Goal: Transaction & Acquisition: Download file/media

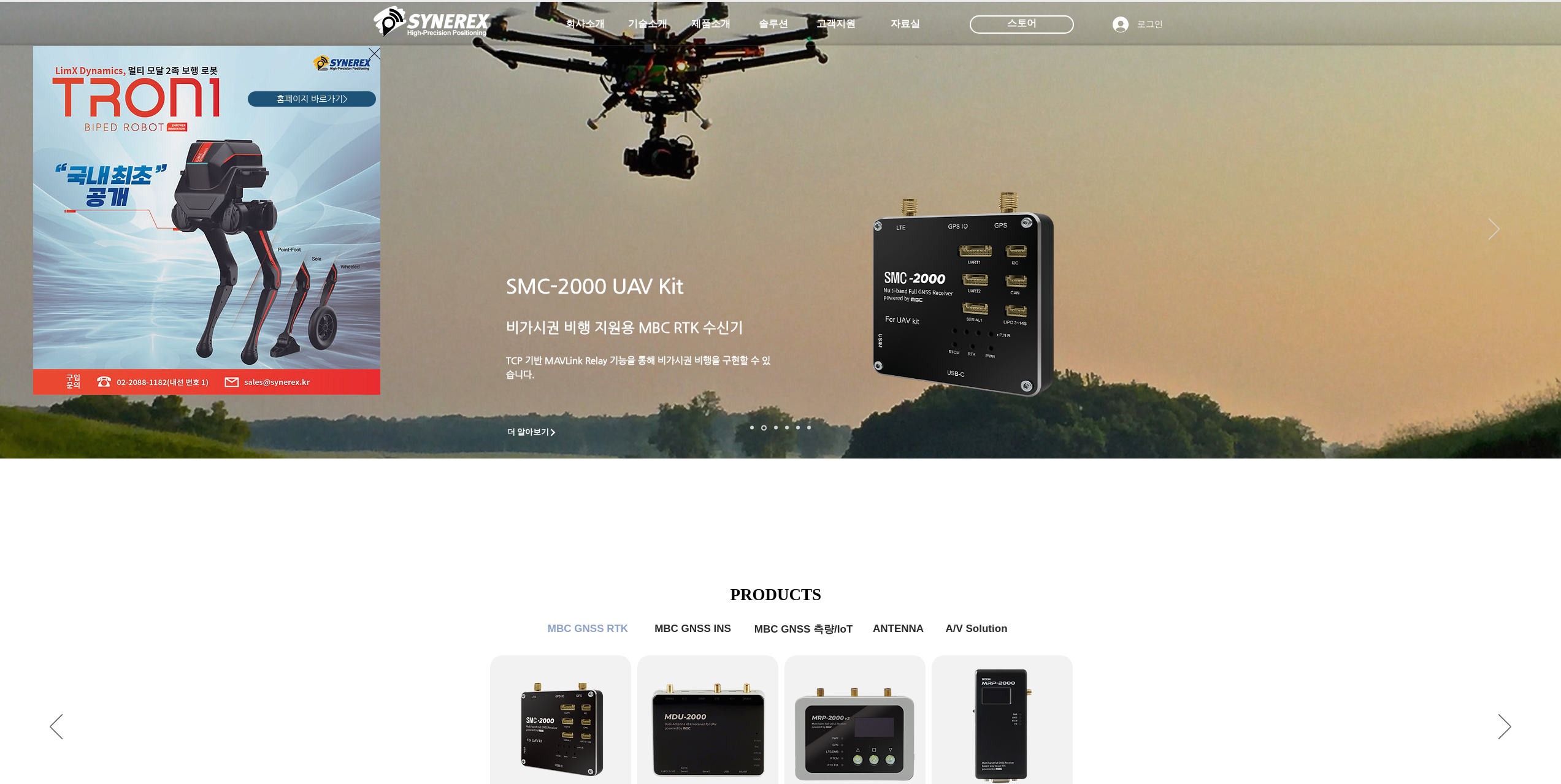
click at [376, 53] on icon "사이트로 돌아가기" at bounding box center [374, 53] width 11 height 15
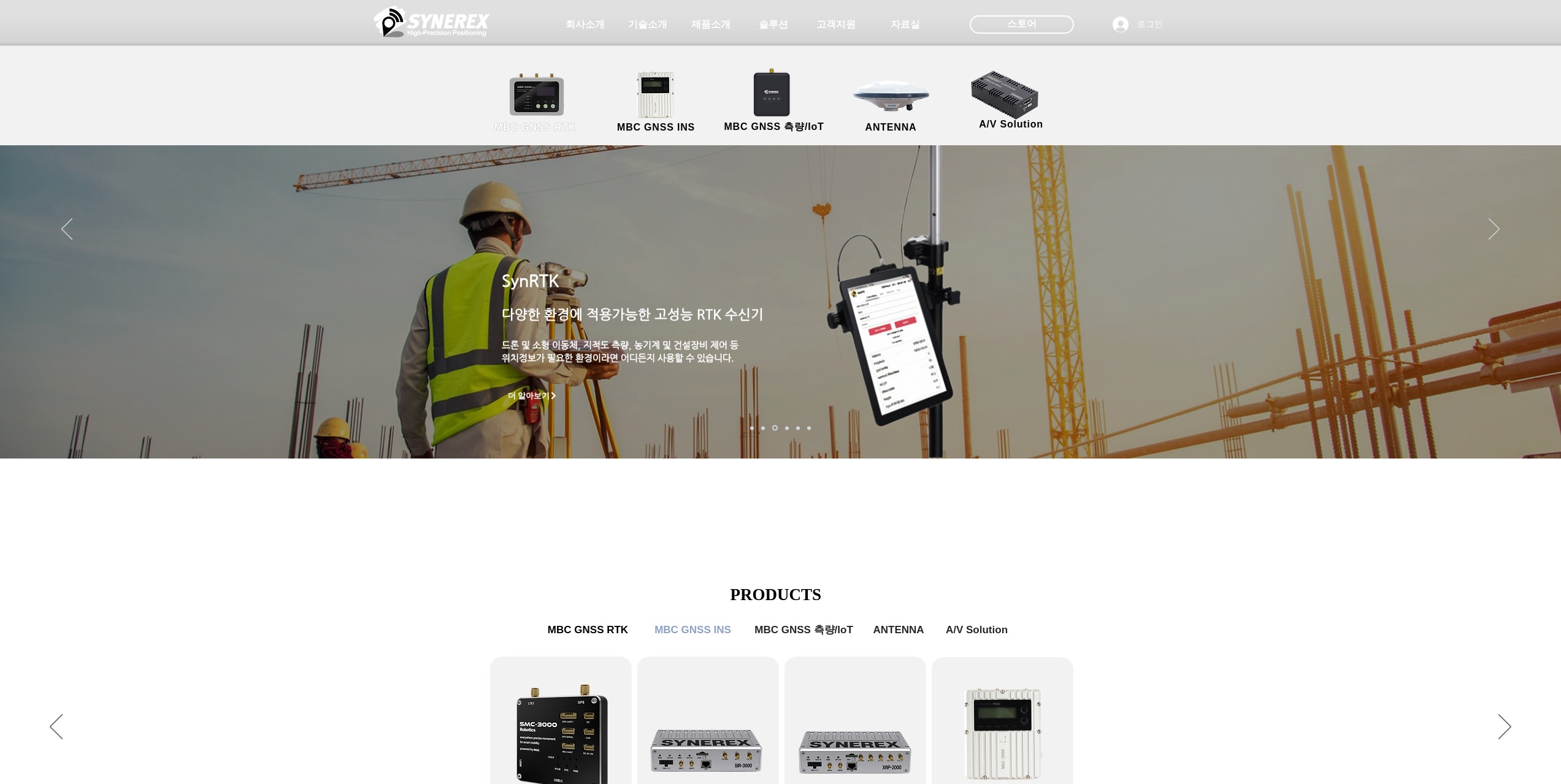
click at [547, 92] on link "MBC GNSS RTK" at bounding box center [536, 102] width 110 height 64
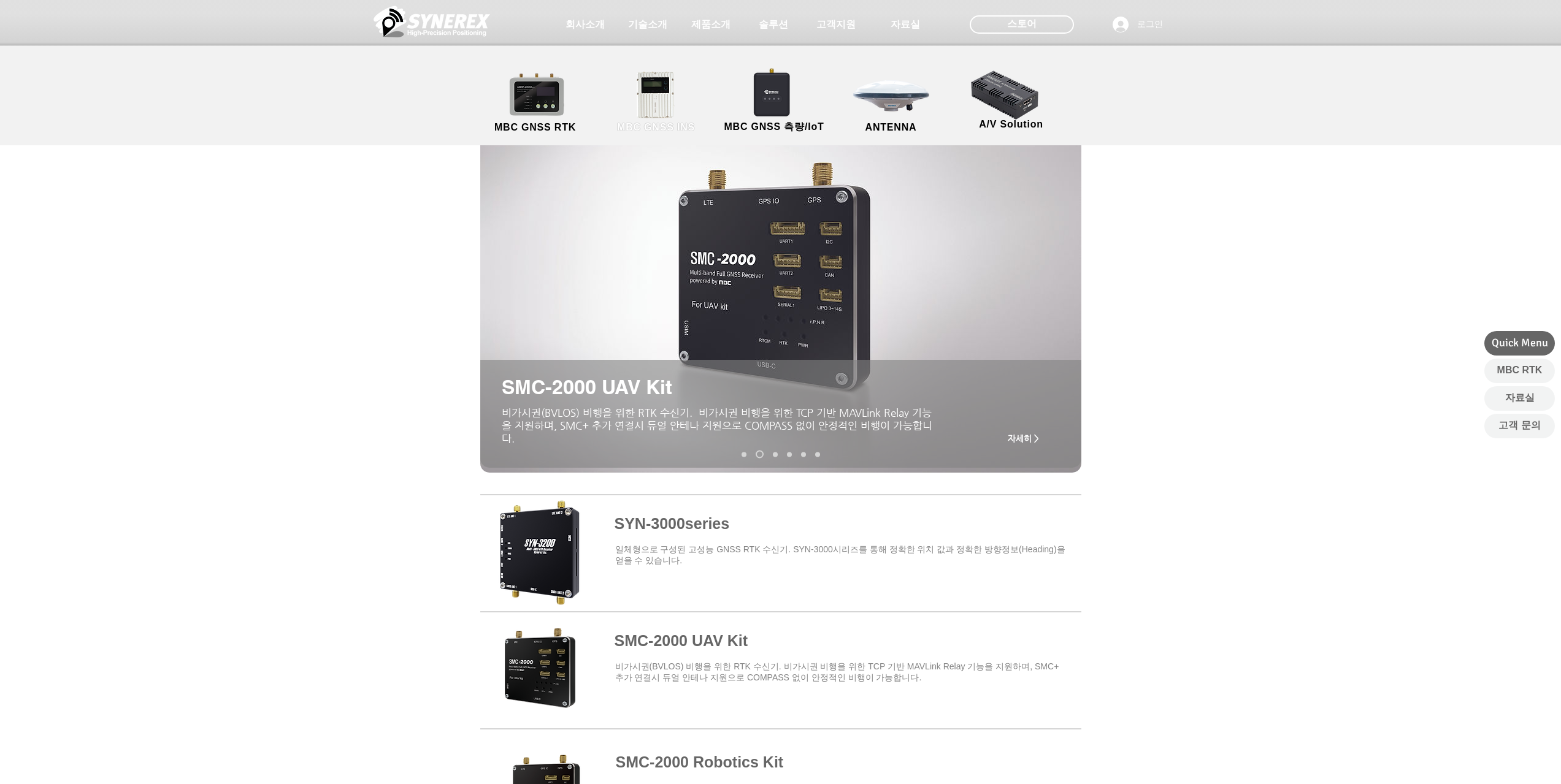
click at [650, 94] on link "MBC GNSS INS" at bounding box center [656, 102] width 110 height 64
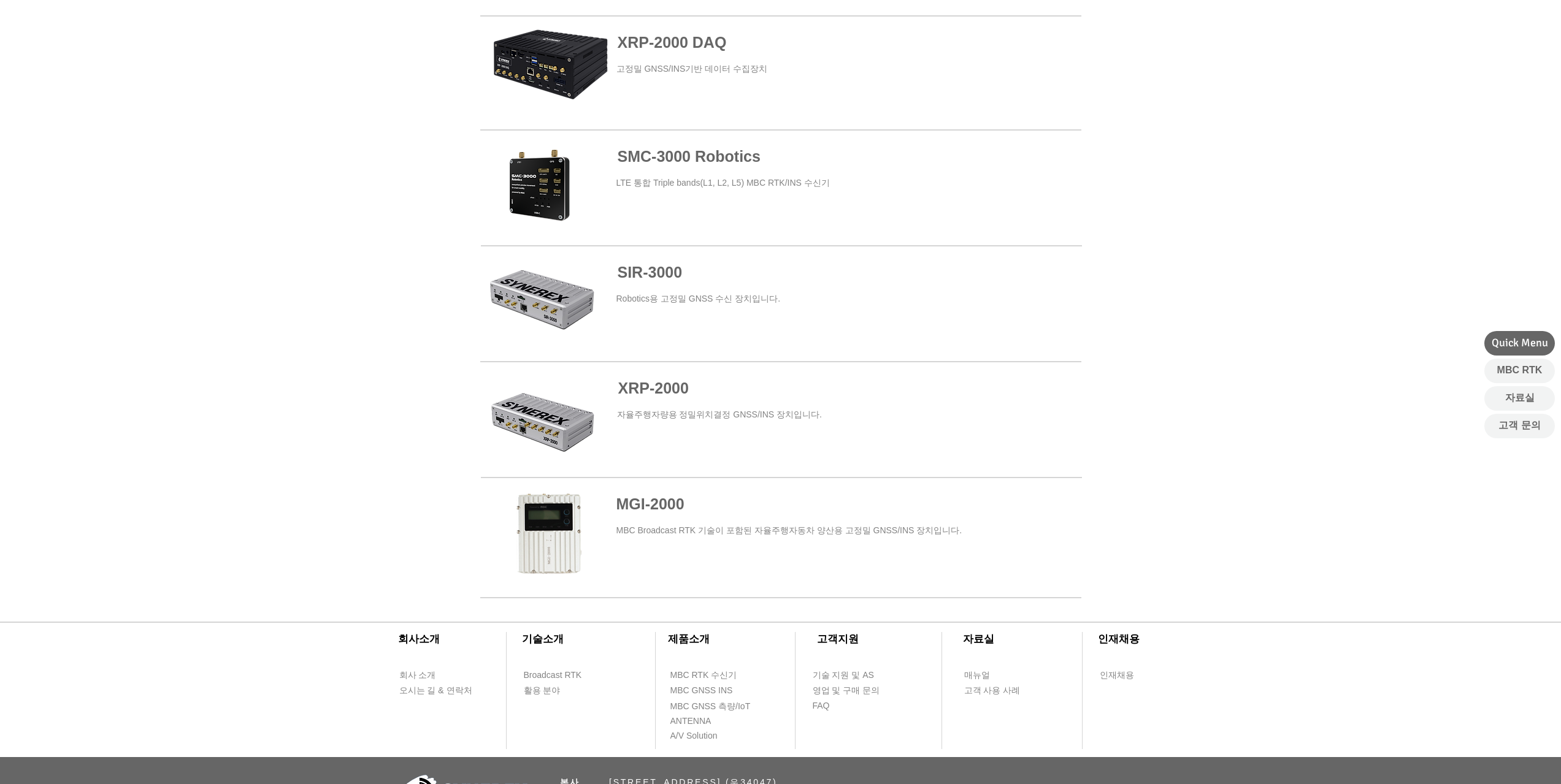
scroll to position [490, 0]
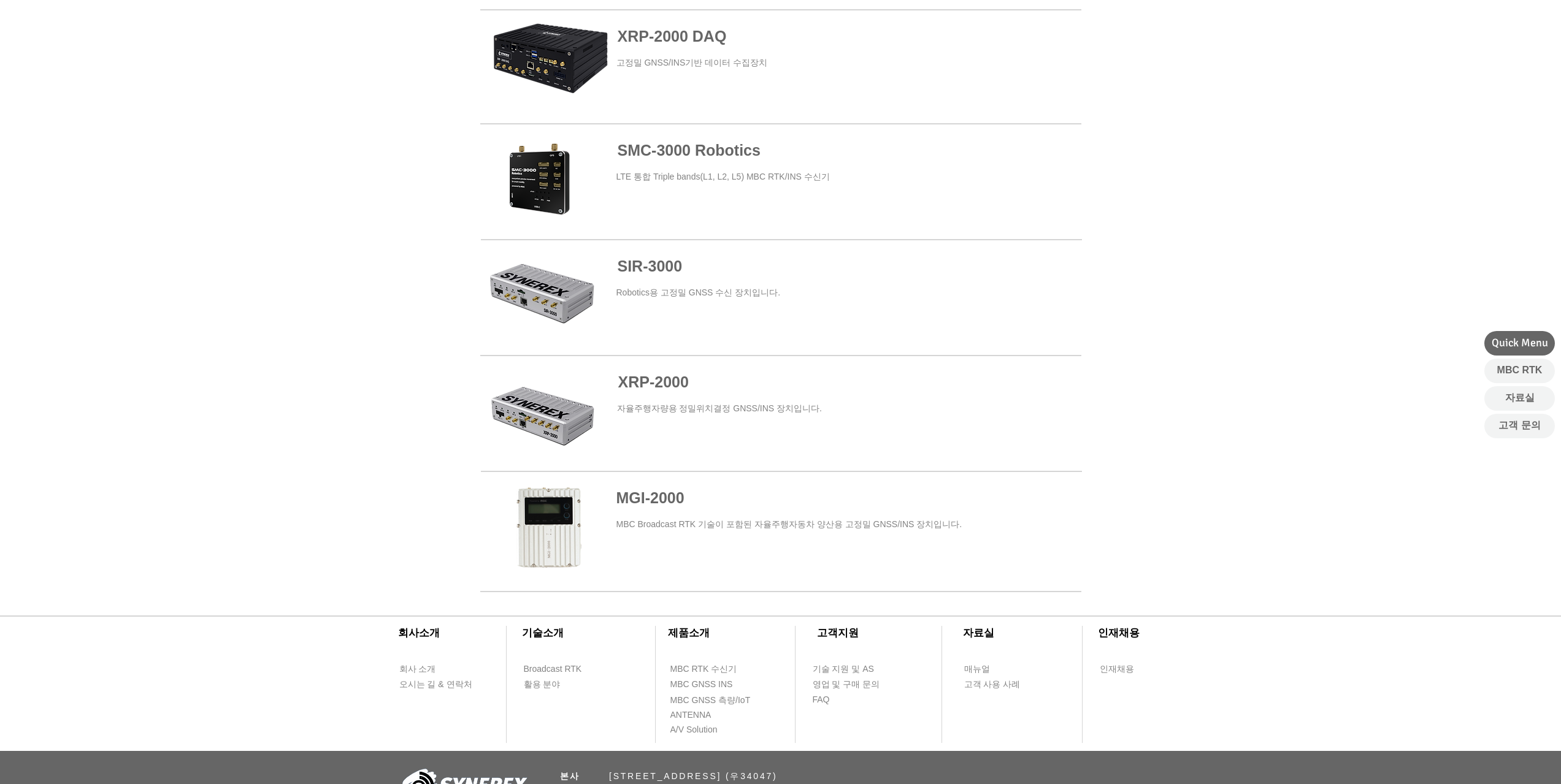
click at [669, 384] on span "000" at bounding box center [676, 382] width 26 height 17
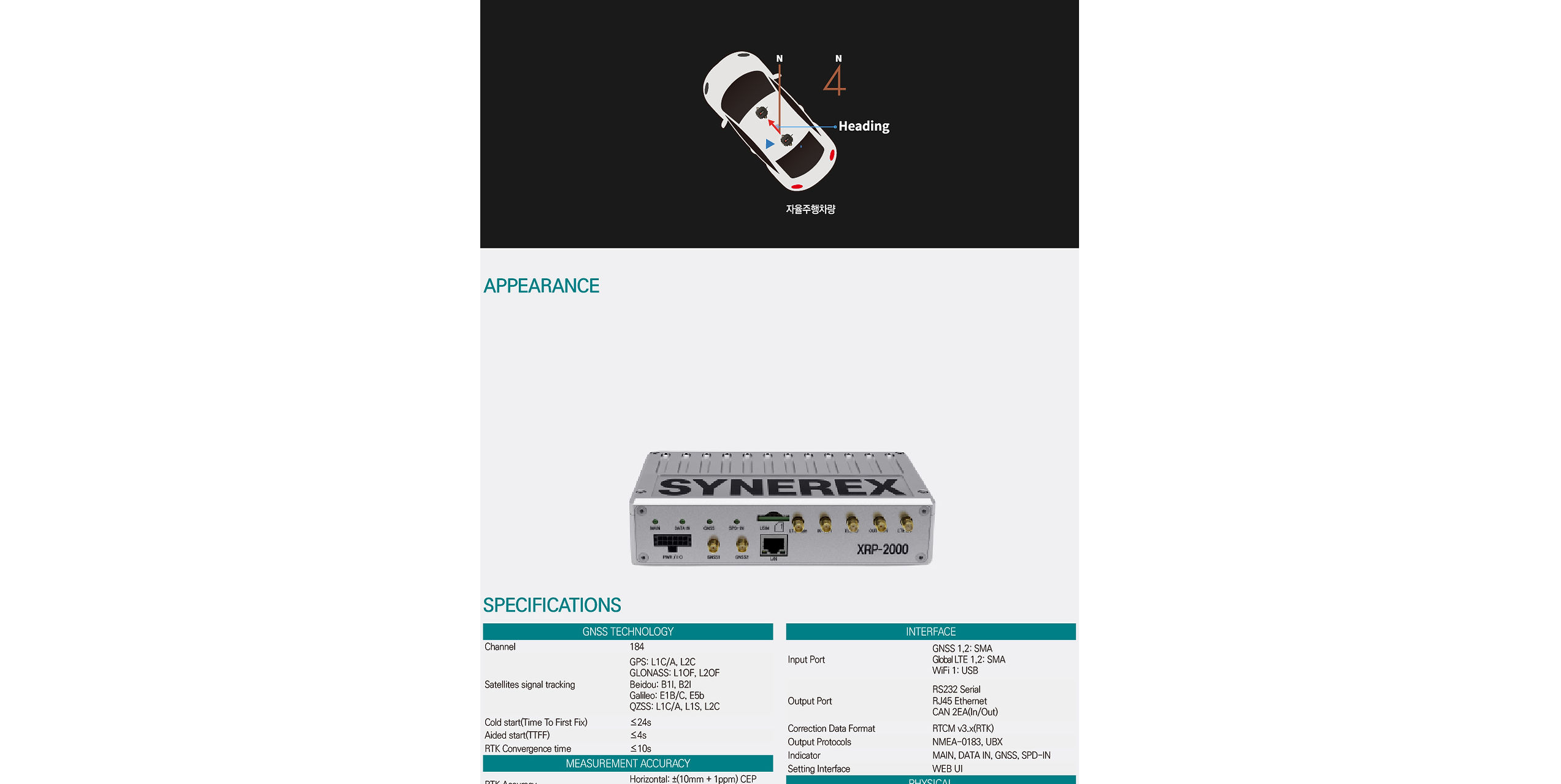
scroll to position [3004, 0]
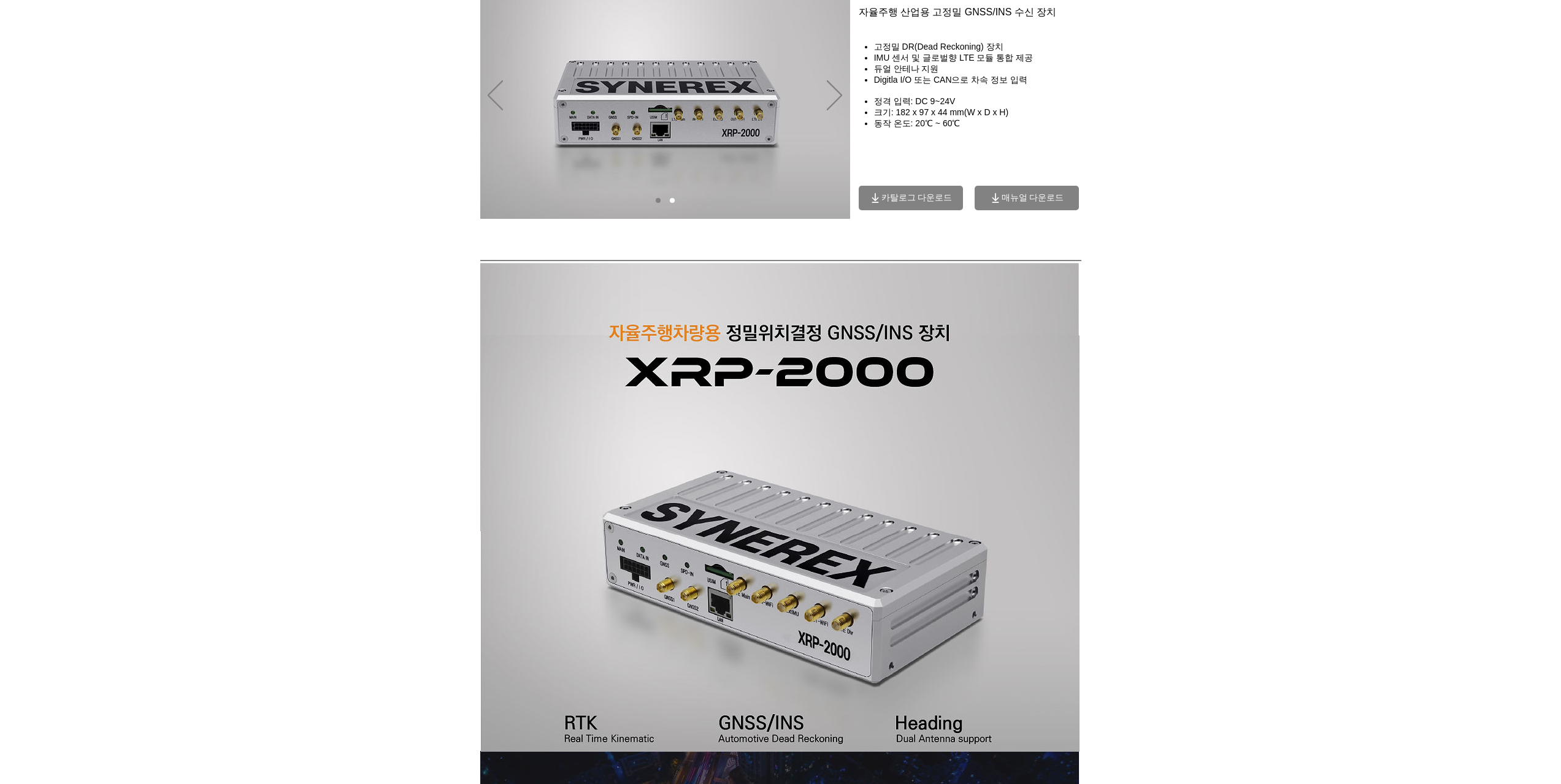
scroll to position [0, 0]
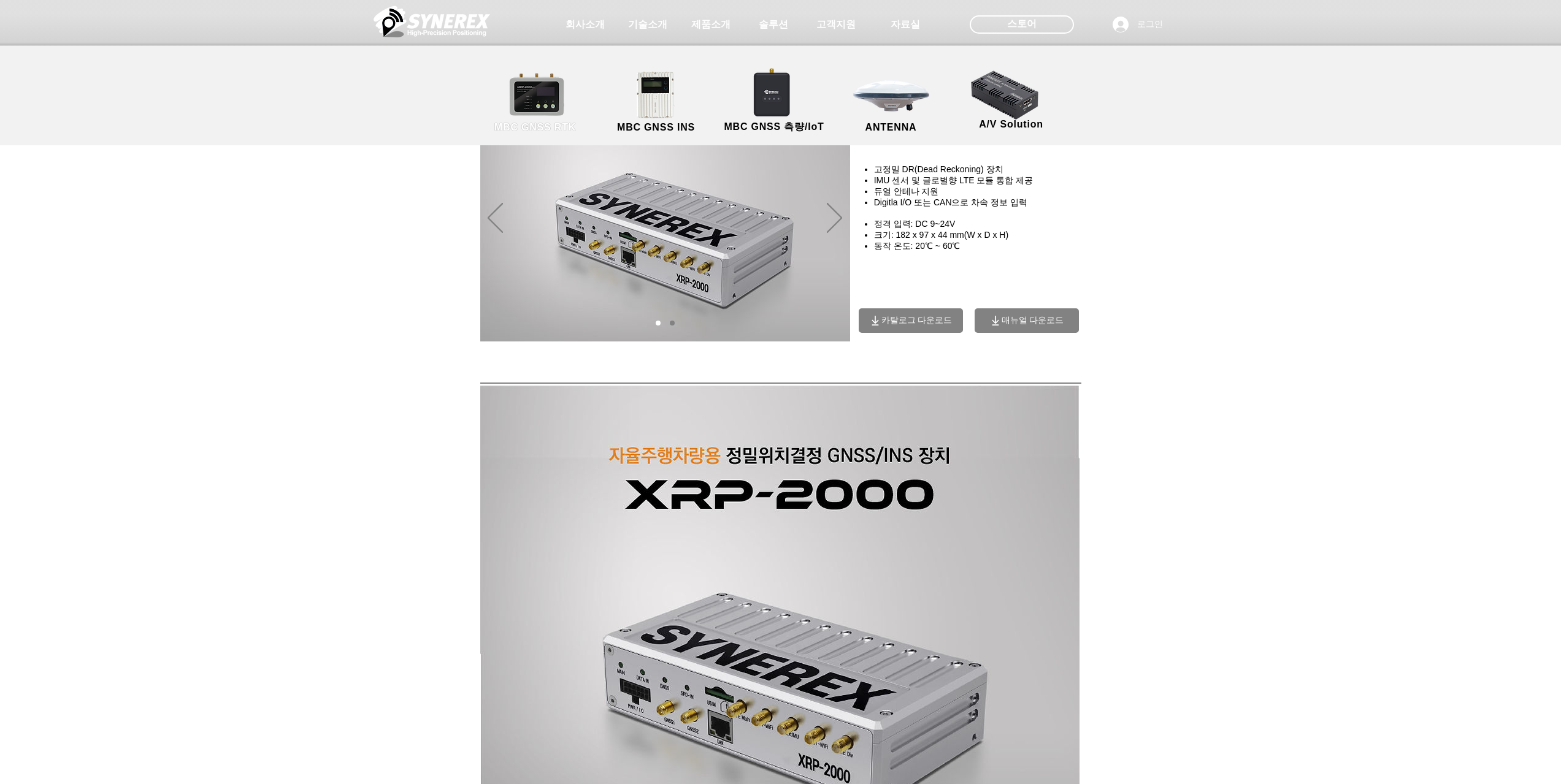
click at [538, 101] on link "MBC GNSS RTK" at bounding box center [536, 102] width 110 height 64
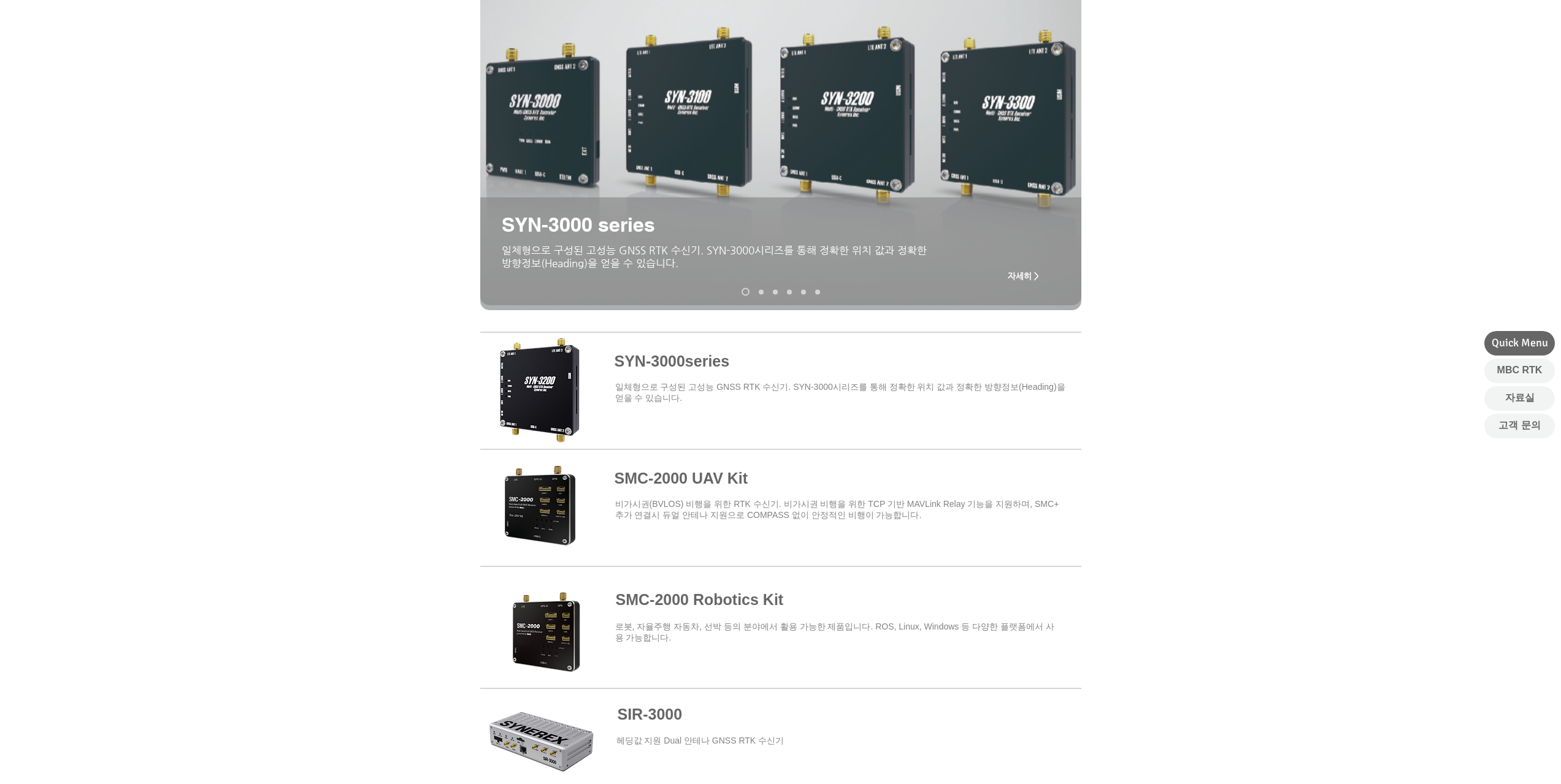
scroll to position [184, 0]
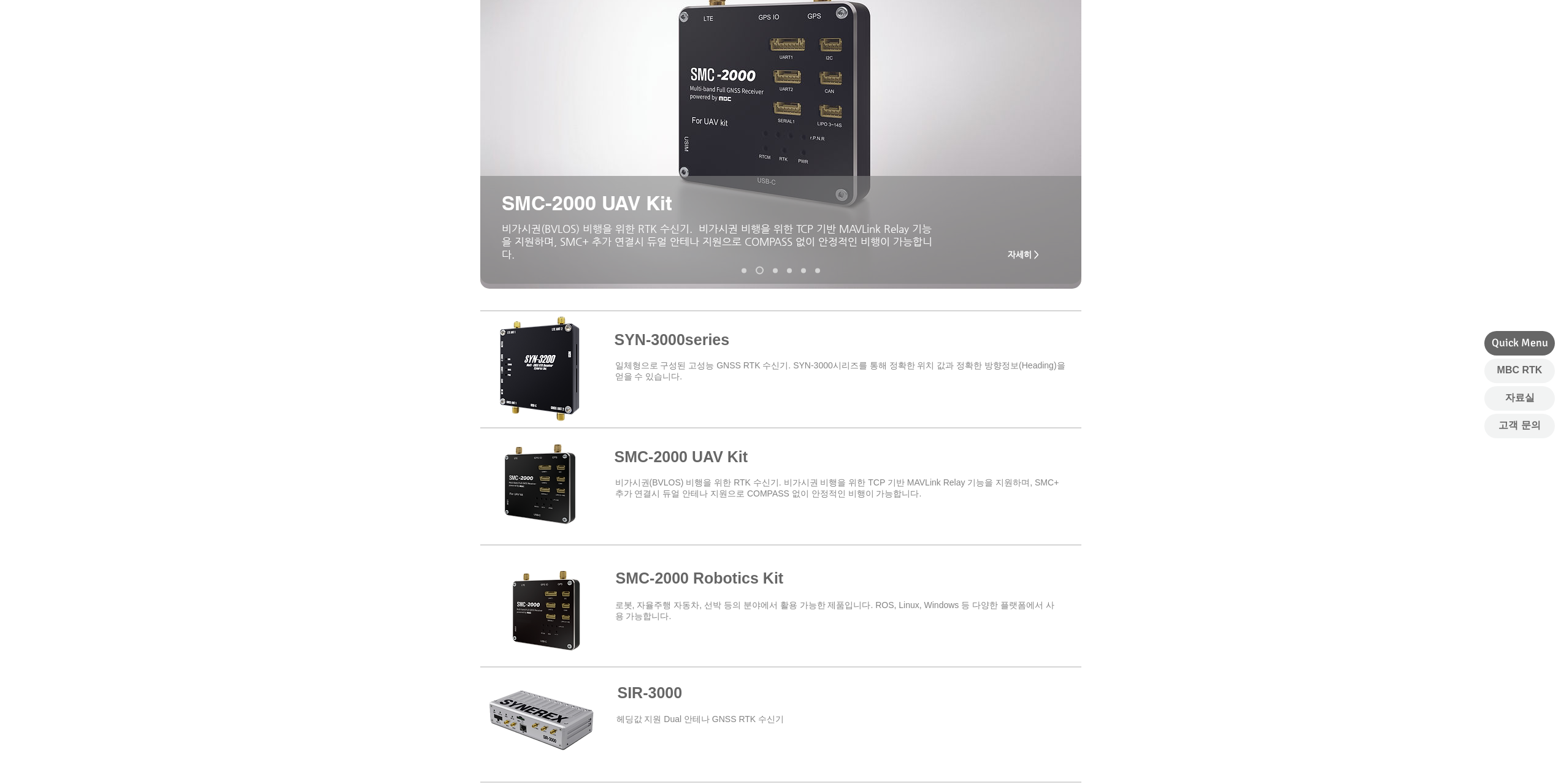
click at [674, 366] on span at bounding box center [780, 367] width 601 height 107
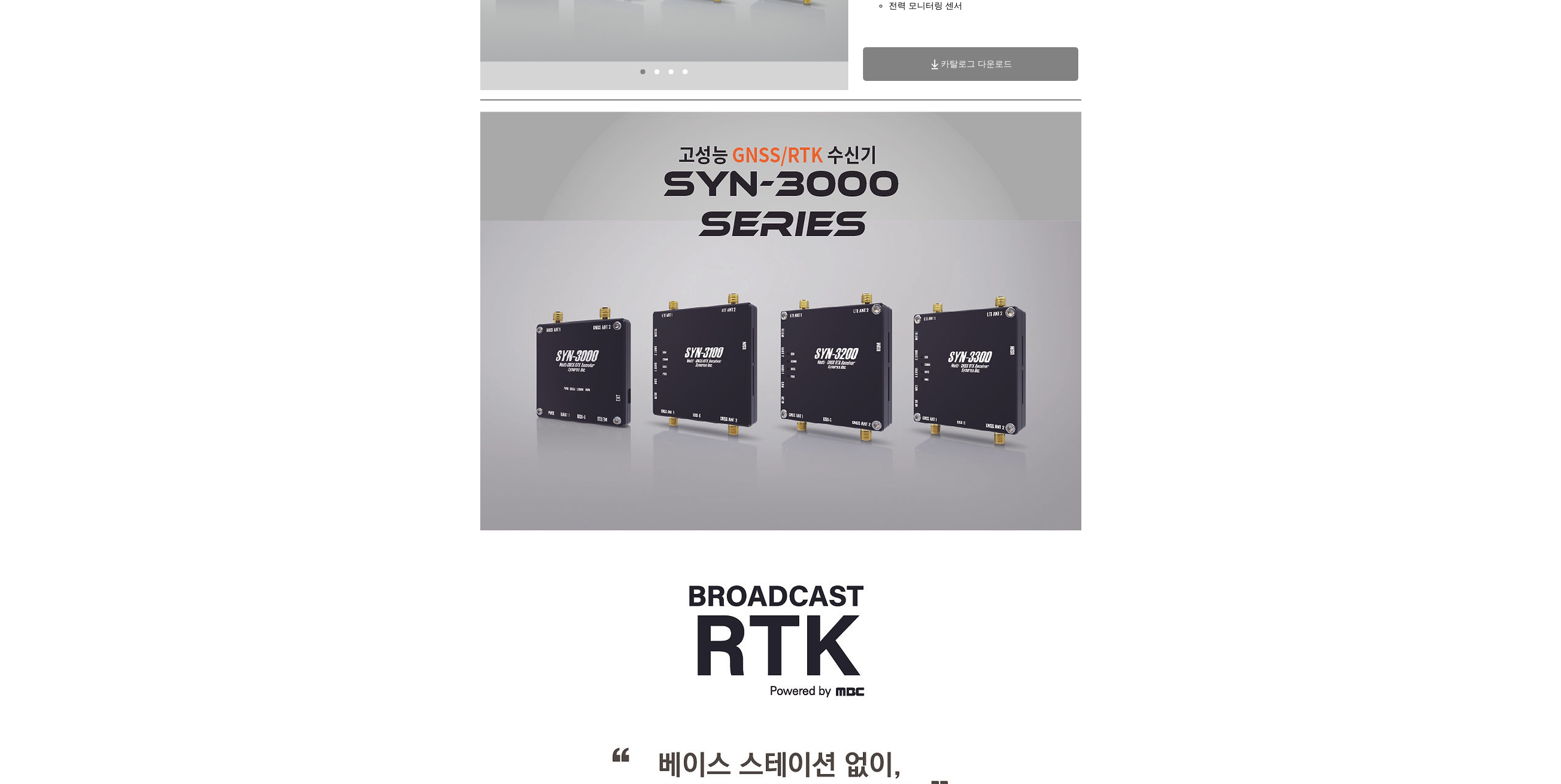
scroll to position [44, 0]
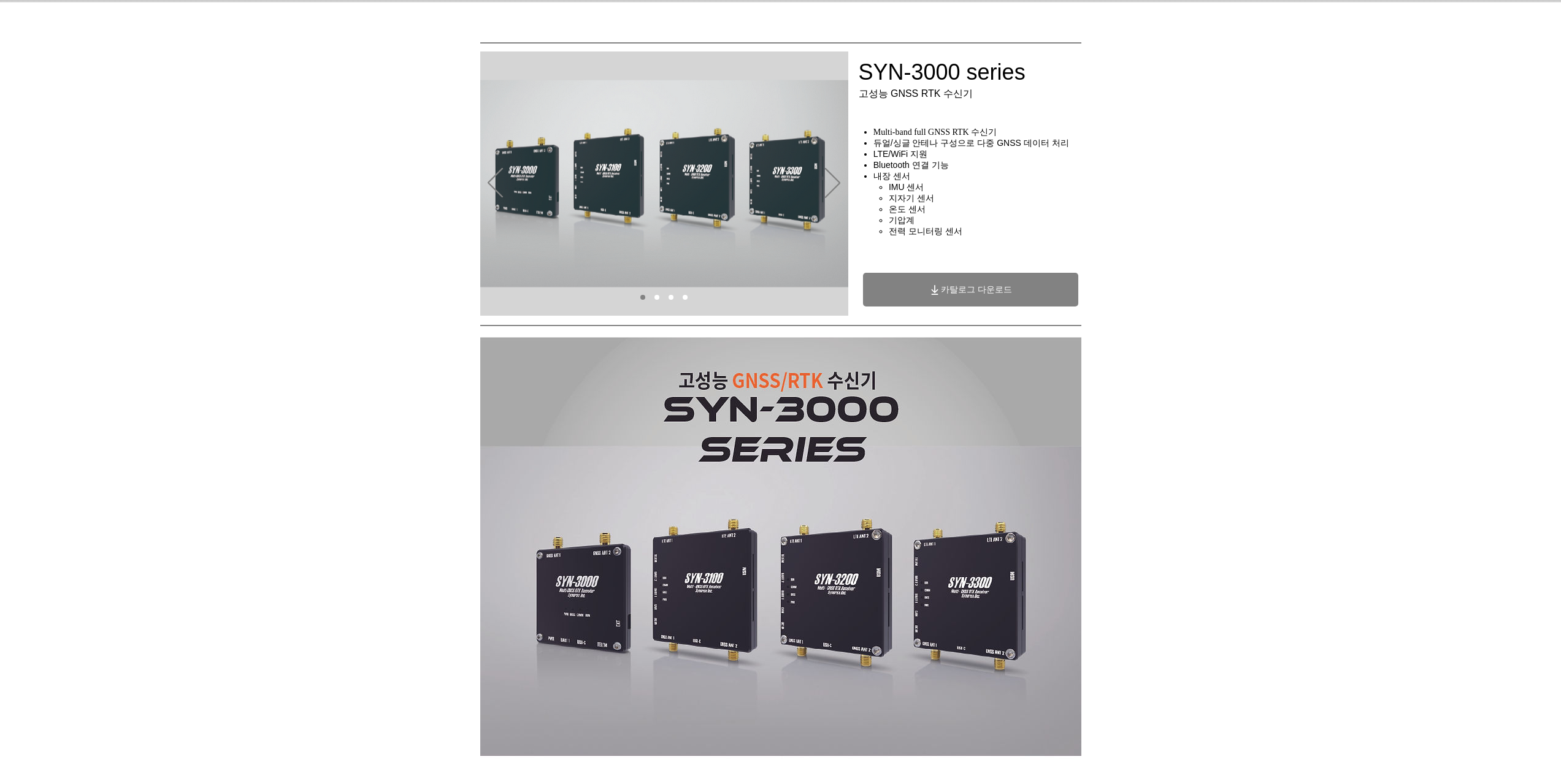
click at [1005, 296] on span "카탈로그 다운로드" at bounding box center [977, 289] width 71 height 11
click at [1269, 46] on div at bounding box center [780, 47] width 1561 height 181
